Goal: Understand process/instructions: Learn how to perform a task or action

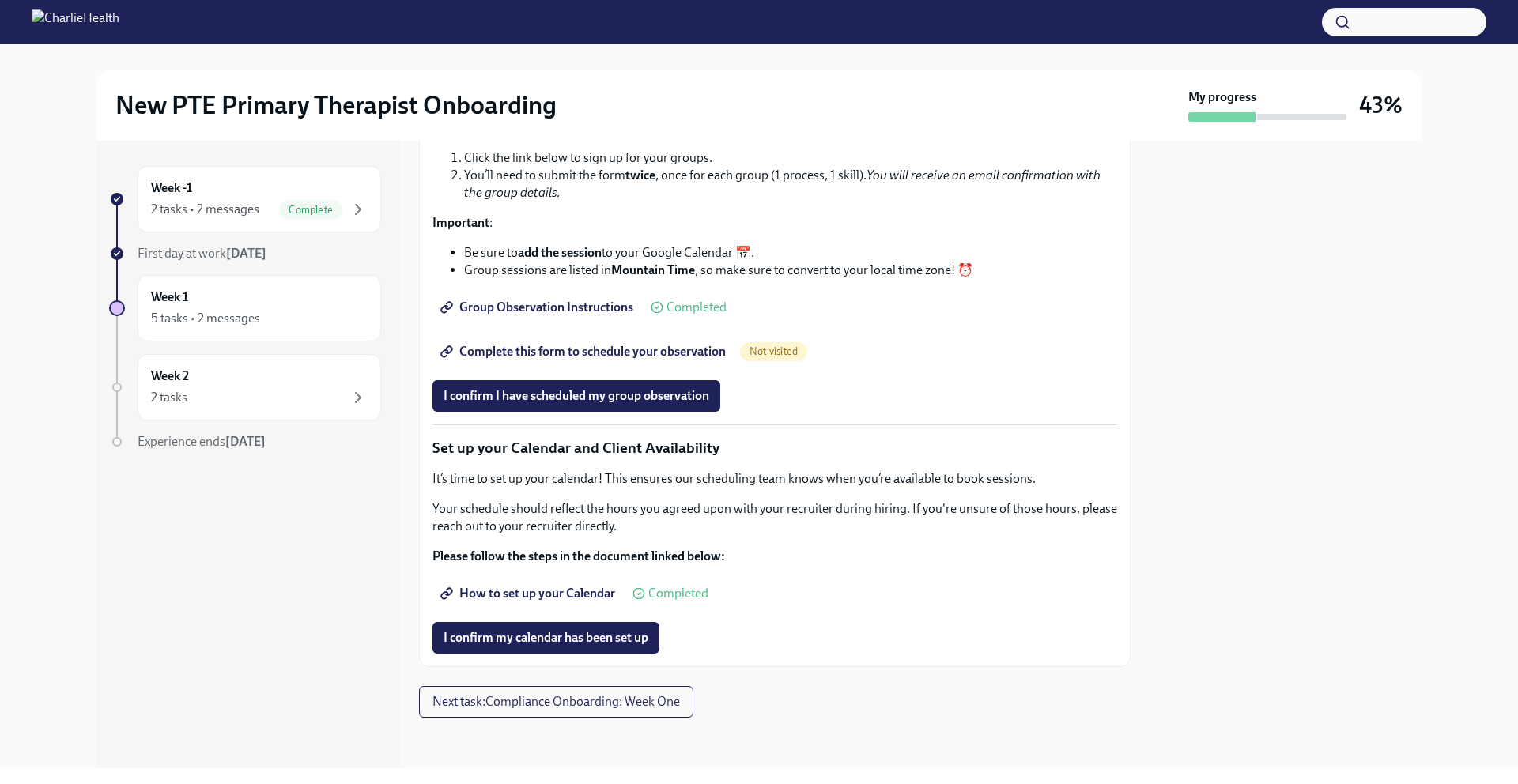
scroll to position [1905, 0]
click at [563, 360] on span "Complete this form to schedule your observation" at bounding box center [584, 352] width 282 height 16
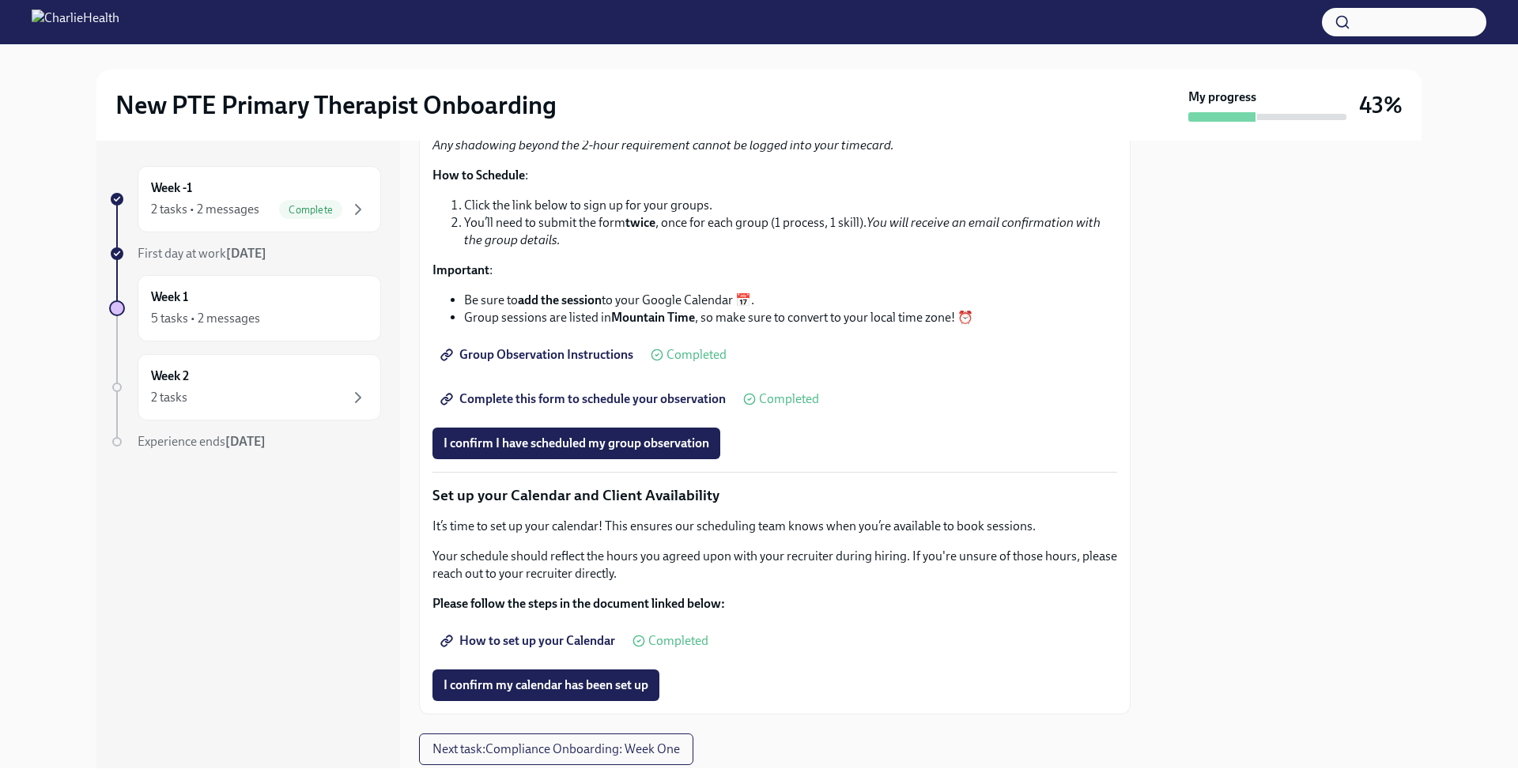
scroll to position [1800, 0]
click at [518, 362] on span "Group Observation Instructions" at bounding box center [538, 354] width 190 height 16
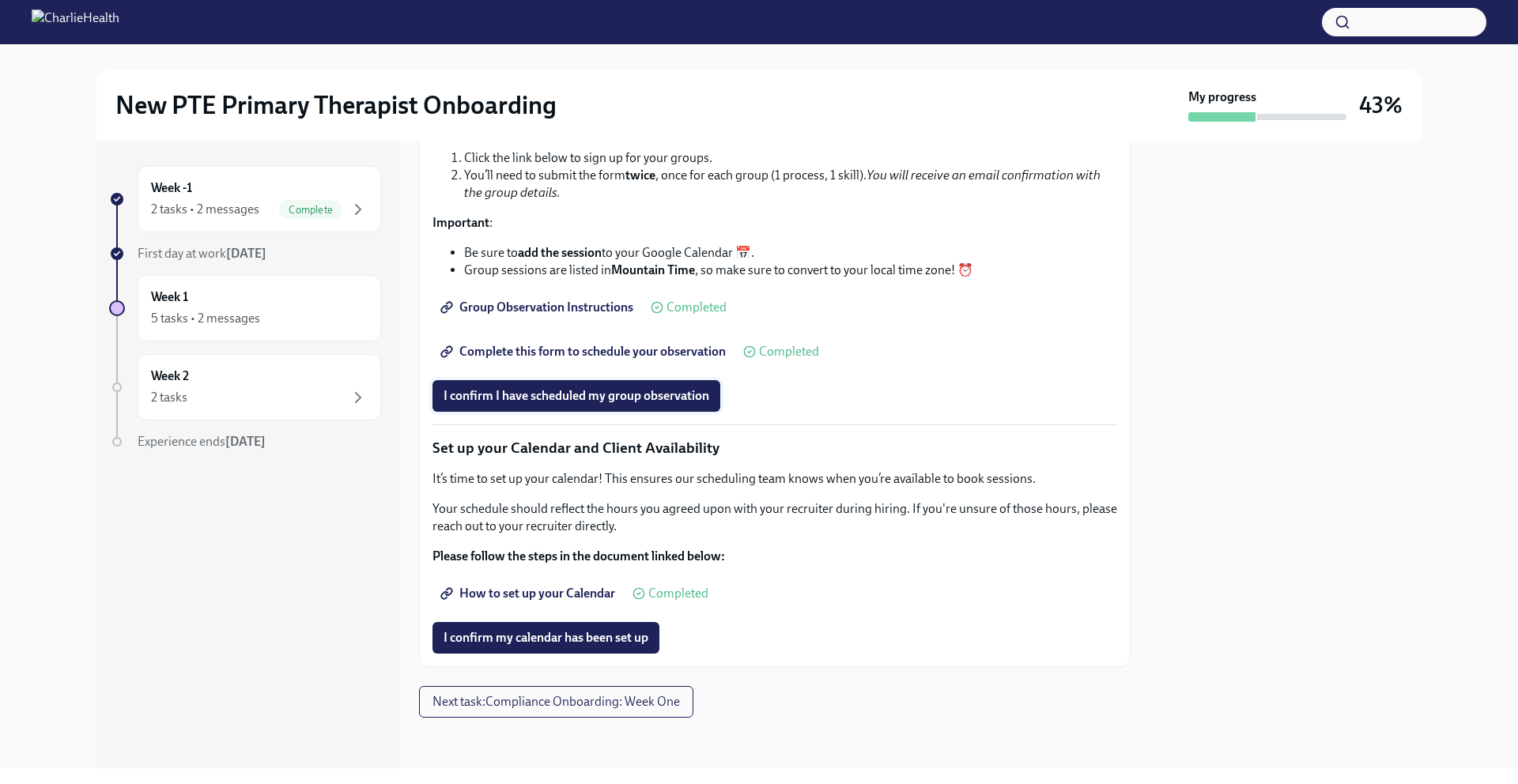
scroll to position [2094, 0]
click at [535, 594] on span "How to set up your Calendar" at bounding box center [529, 594] width 171 height 16
click at [542, 639] on span "I confirm my calendar has been set up" at bounding box center [546, 638] width 204 height 16
click at [572, 360] on span "Complete this form to schedule your observation" at bounding box center [584, 352] width 282 height 16
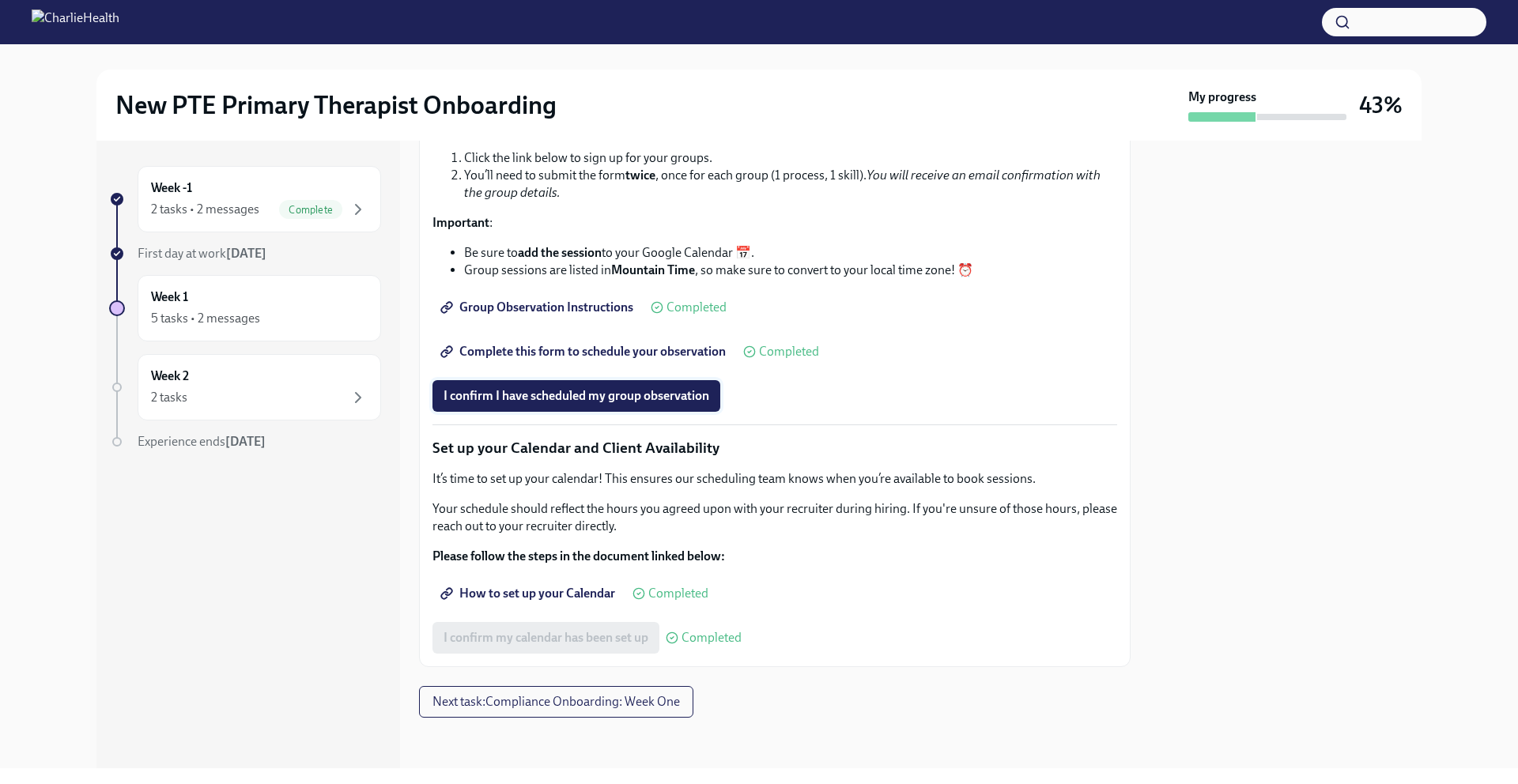
click at [571, 404] on span "I confirm I have scheduled my group observation" at bounding box center [576, 396] width 266 height 16
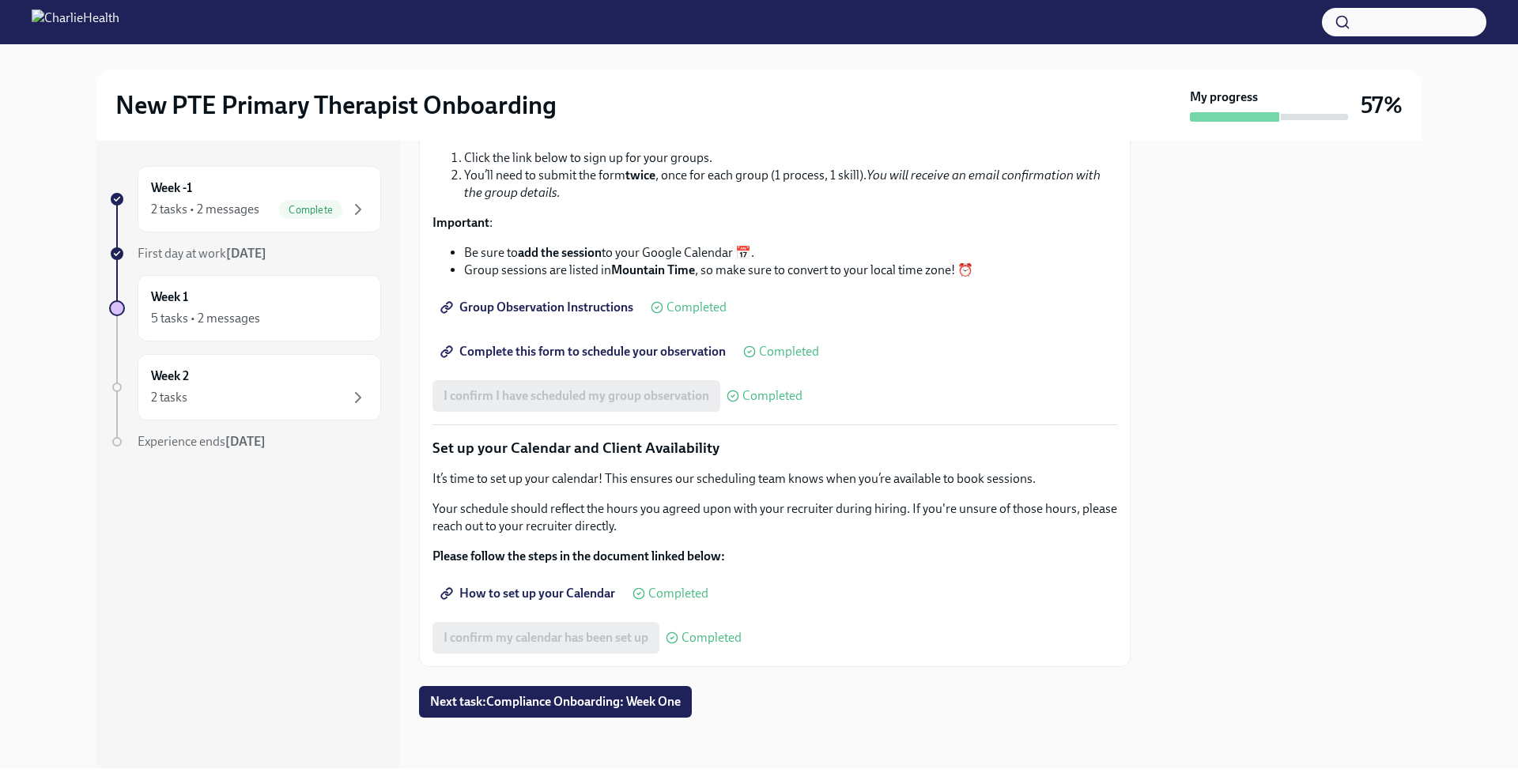
scroll to position [2094, 0]
click at [356, 395] on icon "button" at bounding box center [358, 398] width 19 height 19
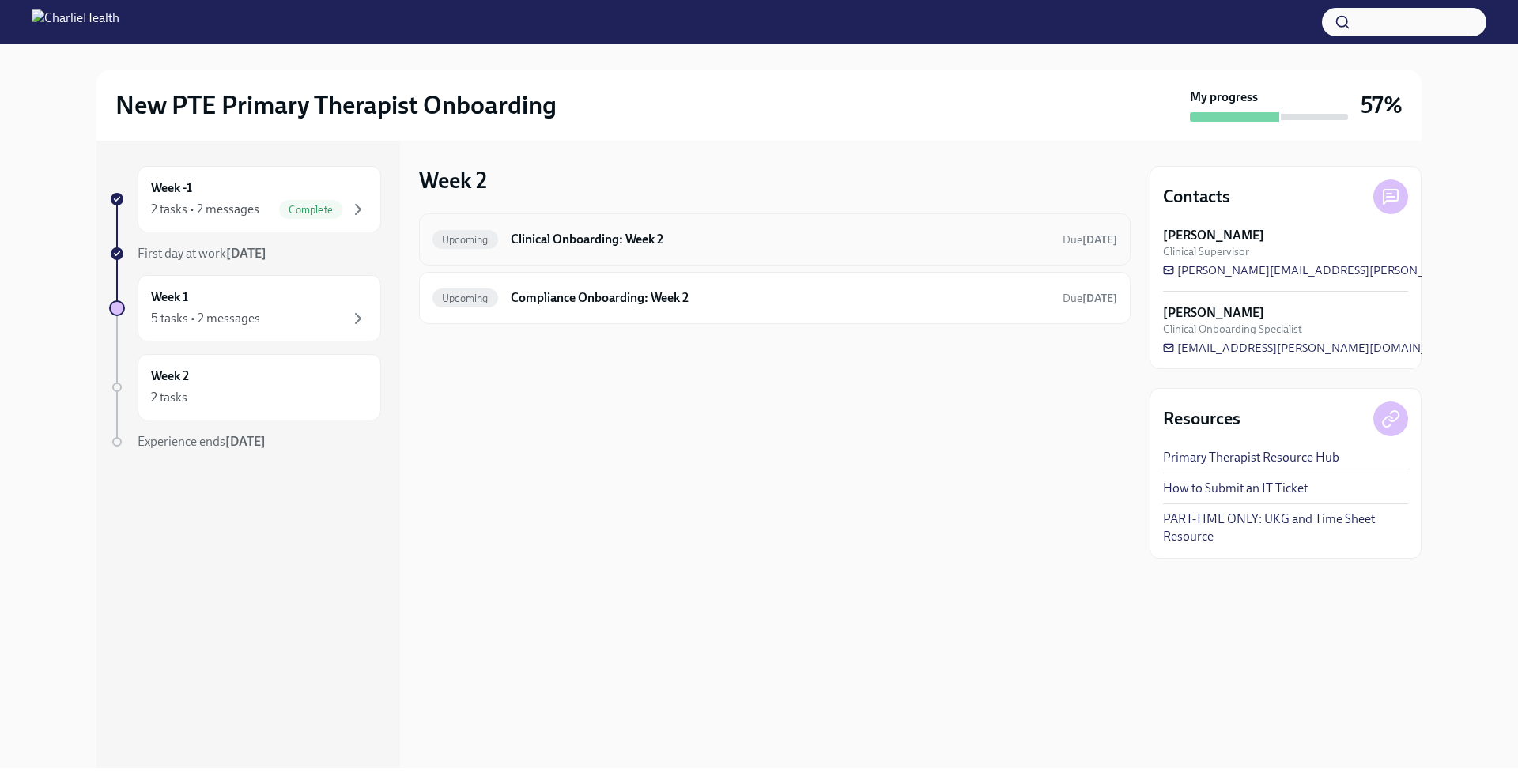
click at [583, 240] on h6 "Clinical Onboarding: Week 2" at bounding box center [780, 239] width 539 height 17
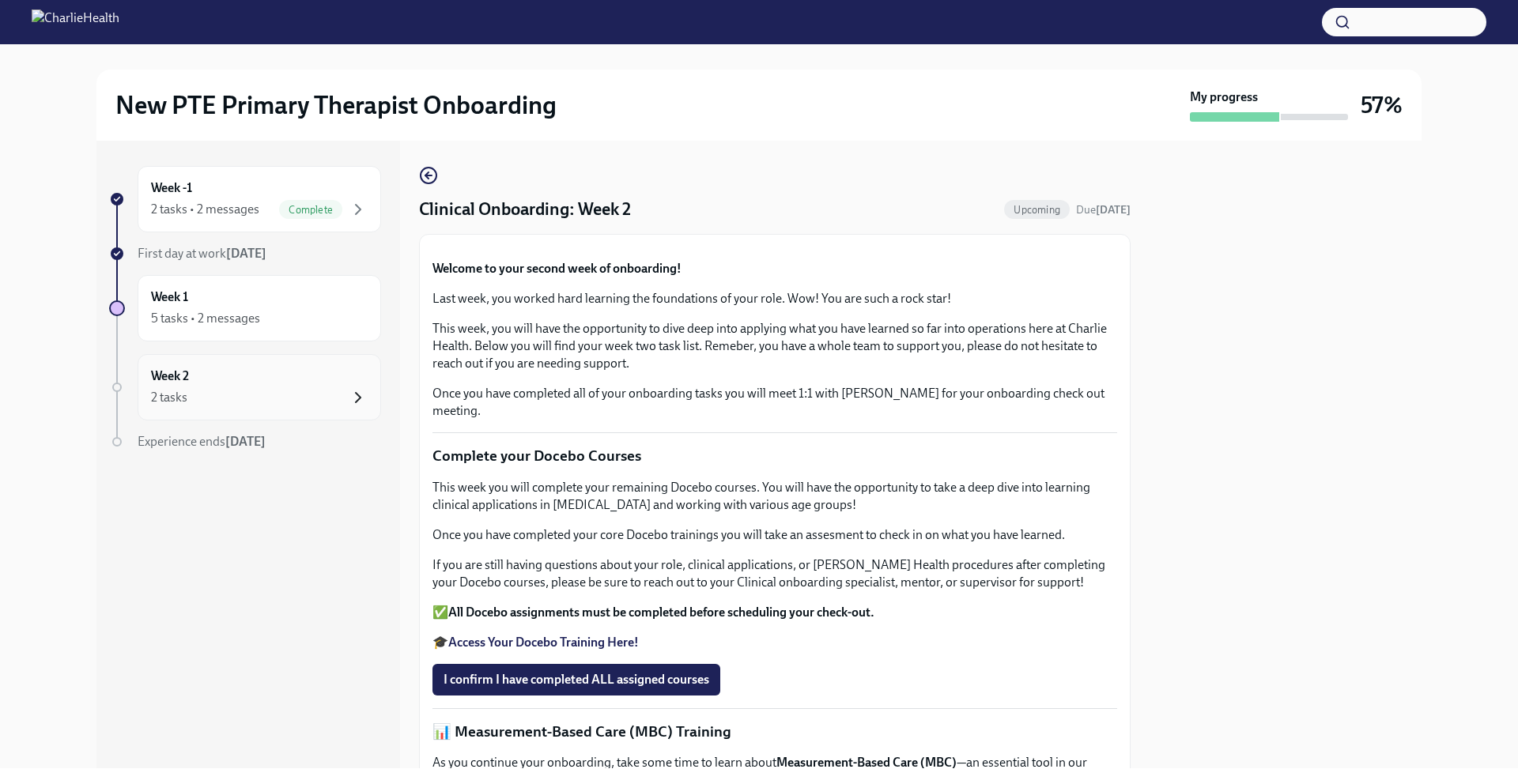
click at [361, 398] on icon "button" at bounding box center [358, 398] width 19 height 19
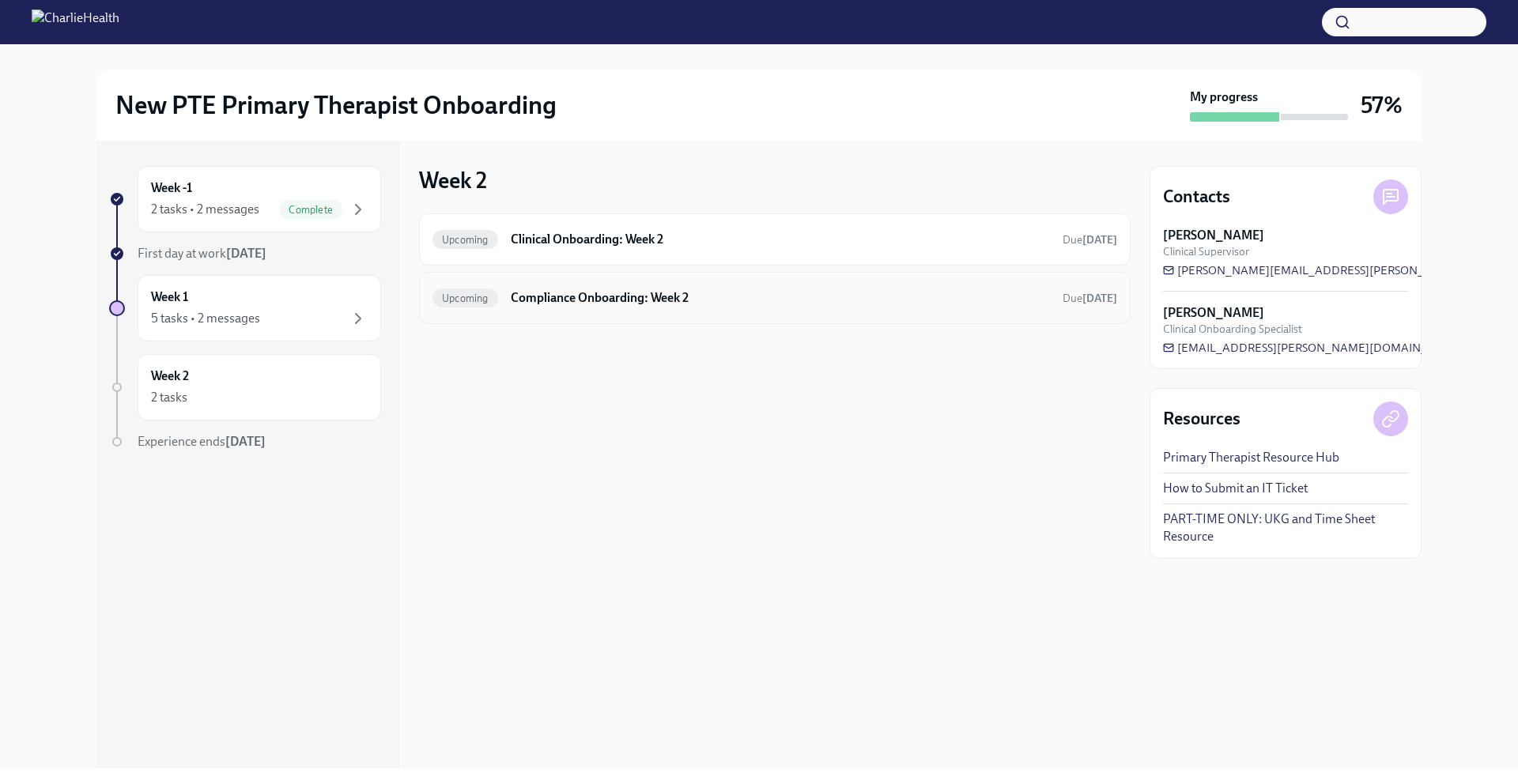
click at [616, 298] on h6 "Compliance Onboarding: Week 2" at bounding box center [780, 298] width 539 height 17
